Goal: Information Seeking & Learning: Learn about a topic

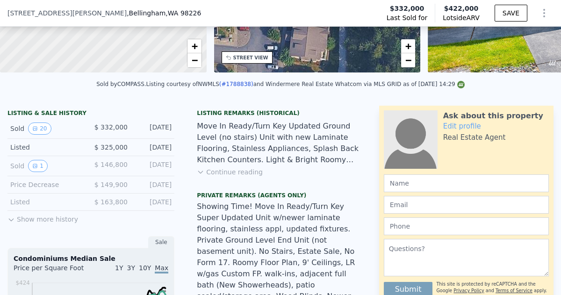
scroll to position [161, 0]
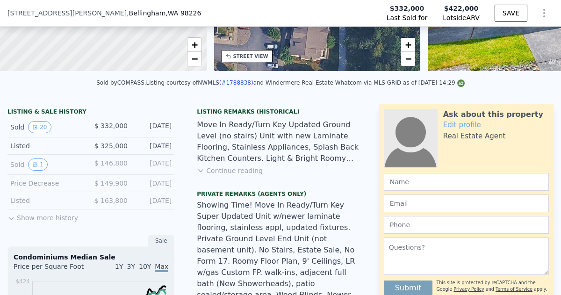
click at [240, 172] on button "Continue reading" at bounding box center [230, 170] width 66 height 9
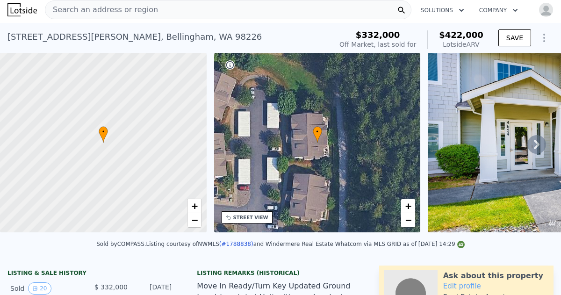
scroll to position [0, 0]
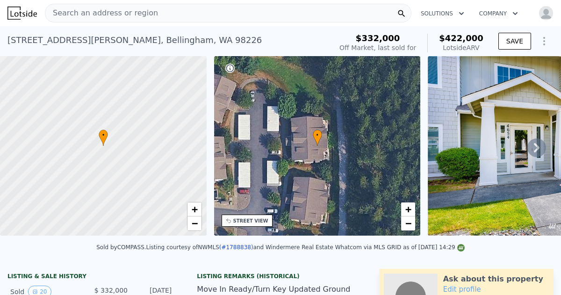
click at [536, 147] on icon at bounding box center [536, 147] width 19 height 19
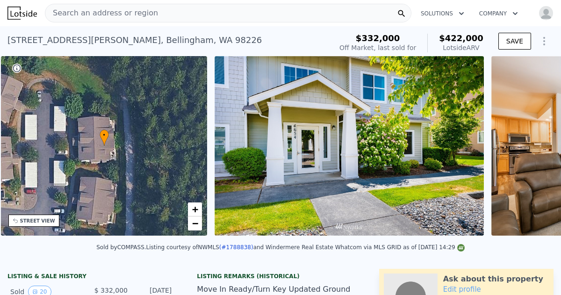
scroll to position [0, 217]
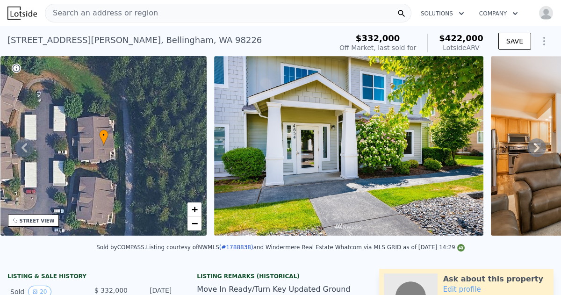
click at [536, 147] on icon at bounding box center [536, 147] width 19 height 19
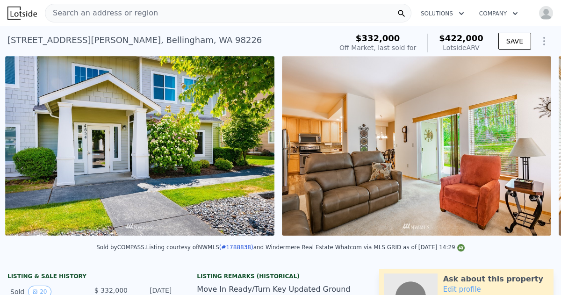
scroll to position [0, 428]
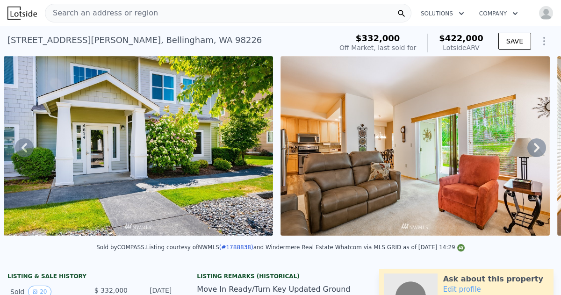
click at [537, 143] on icon at bounding box center [536, 147] width 19 height 19
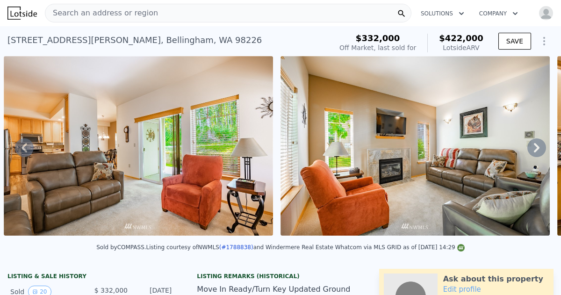
click at [537, 143] on icon at bounding box center [536, 147] width 19 height 19
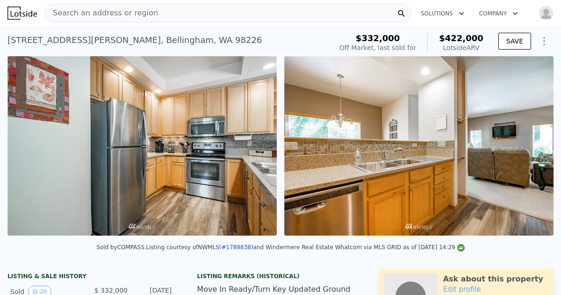
scroll to position [0, 1534]
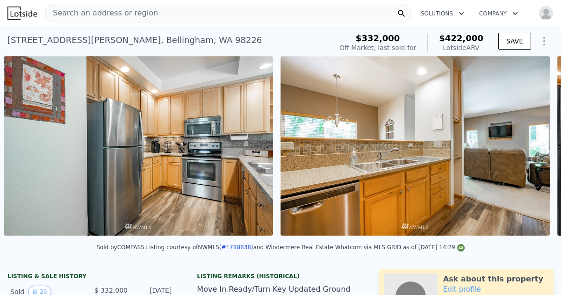
click at [537, 143] on img at bounding box center [414, 145] width 269 height 179
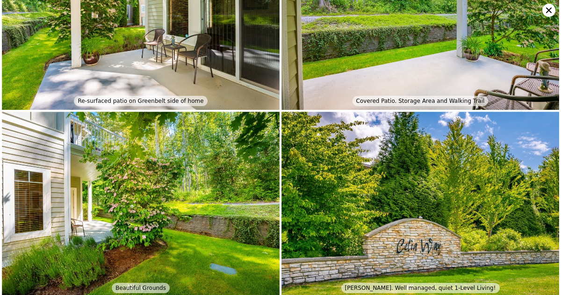
scroll to position [1573, 0]
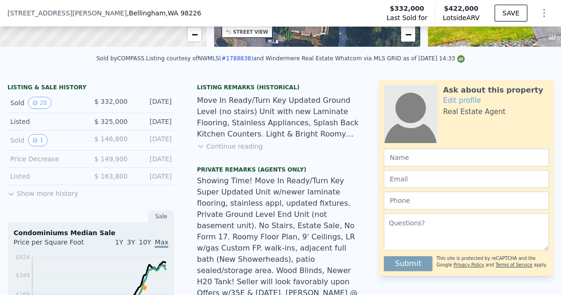
scroll to position [188, 0]
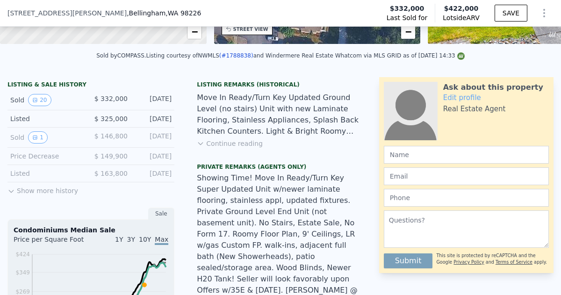
click at [29, 189] on button "Show more history" at bounding box center [42, 188] width 71 height 13
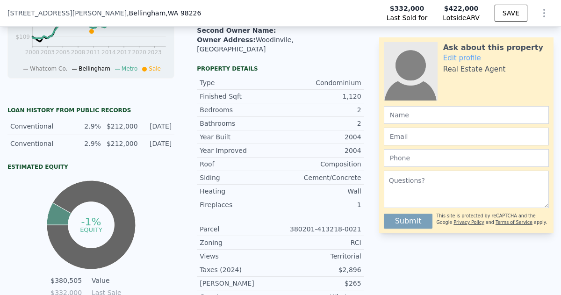
scroll to position [574, 0]
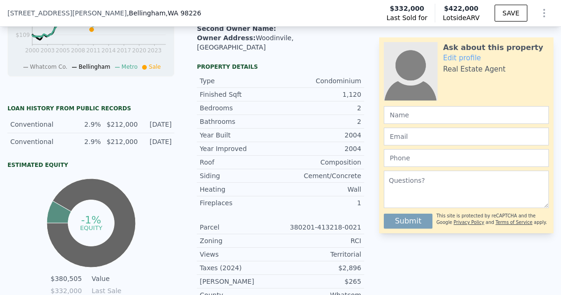
click at [110, 179] on icon "-1% equity" at bounding box center [90, 222] width 93 height 93
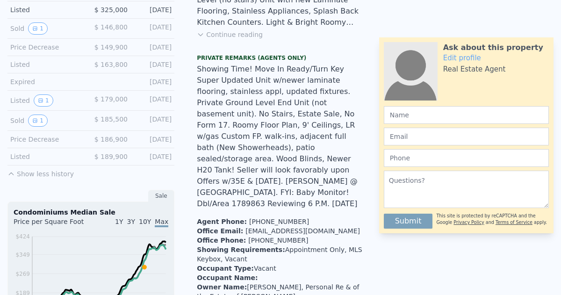
scroll to position [3, 0]
